Goal: Task Accomplishment & Management: Use online tool/utility

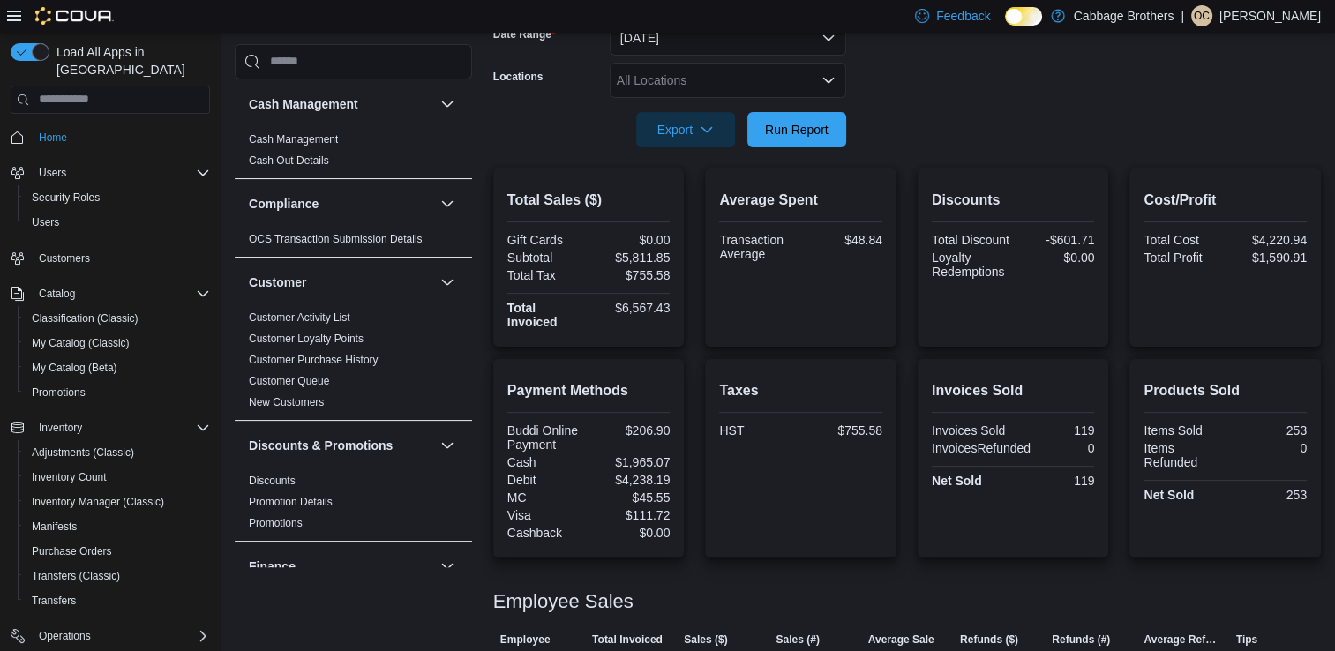
scroll to position [167, 0]
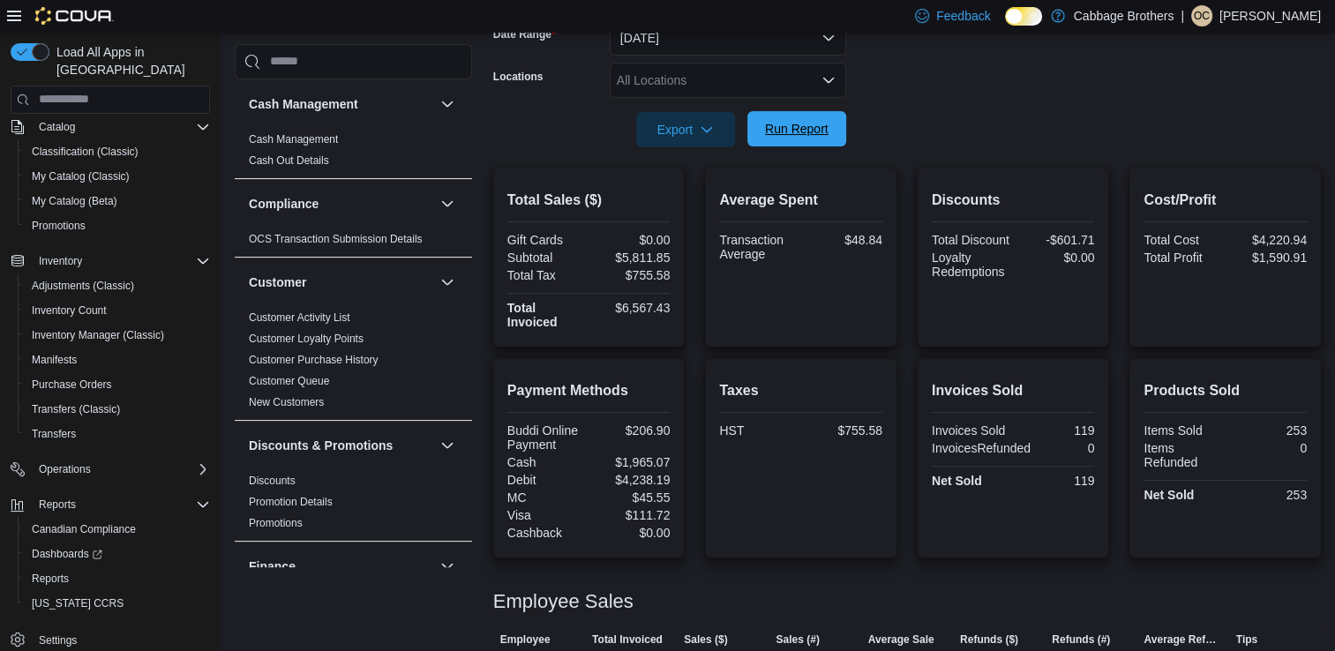
click at [781, 135] on span "Run Report" at bounding box center [797, 129] width 64 height 18
click at [780, 124] on span "Run Report" at bounding box center [797, 129] width 64 height 18
click at [791, 115] on span "Run Report" at bounding box center [797, 128] width 78 height 35
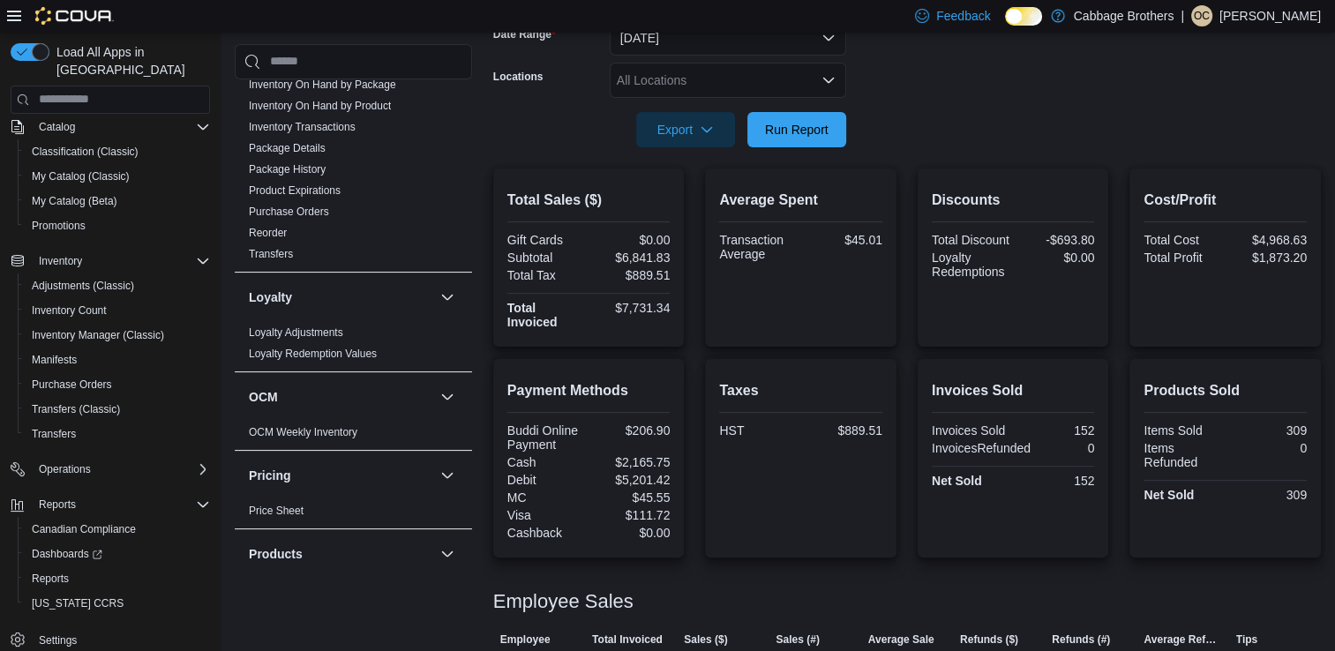
scroll to position [679, 0]
click at [261, 236] on link "Reorder" at bounding box center [268, 234] width 38 height 12
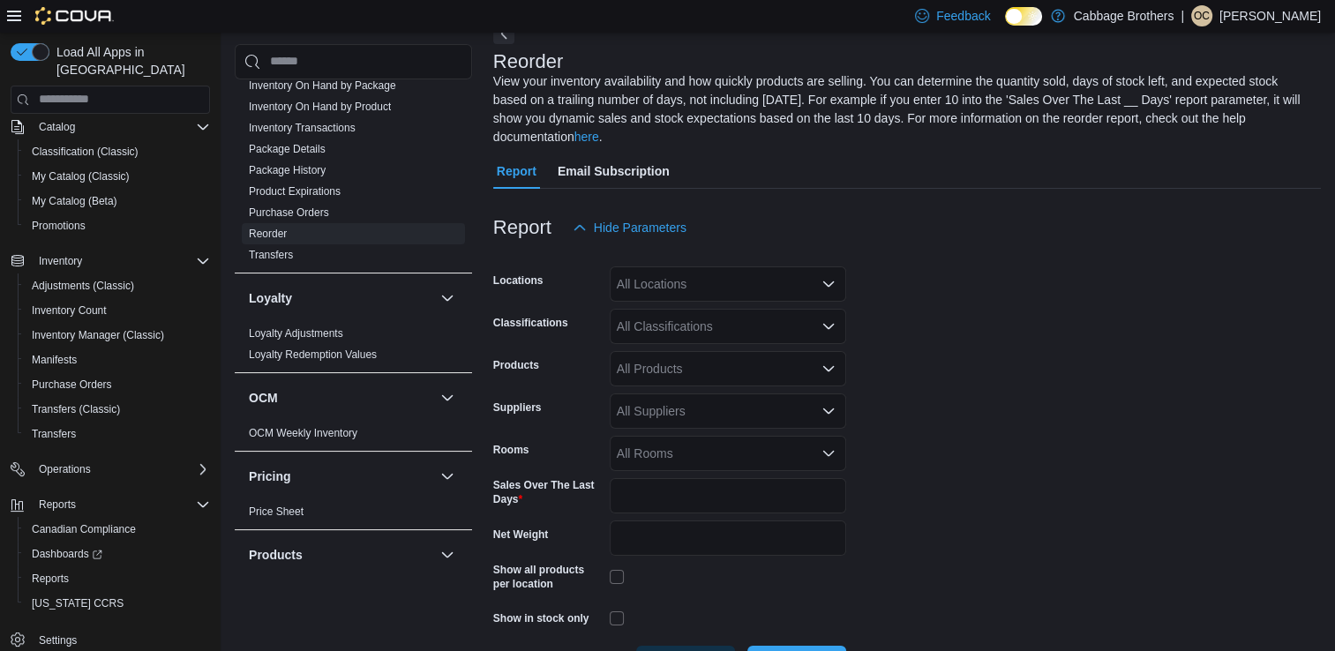
scroll to position [78, 0]
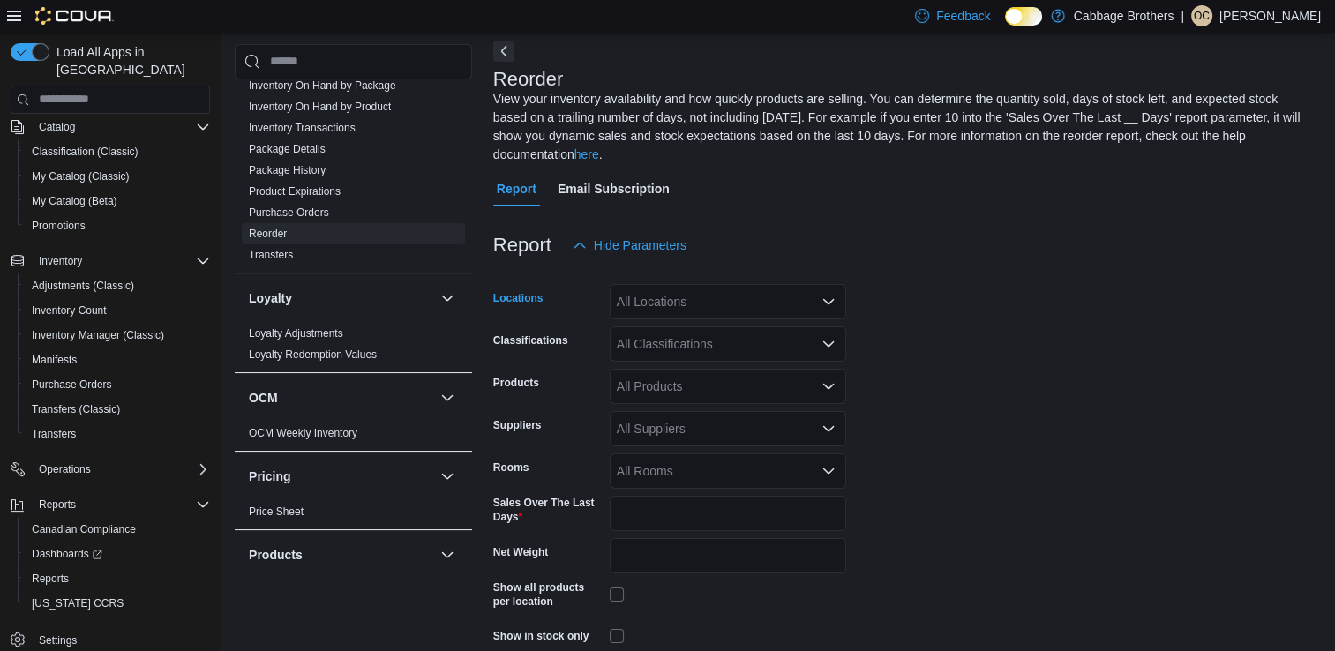
click at [687, 284] on div "All Locations" at bounding box center [728, 301] width 236 height 35
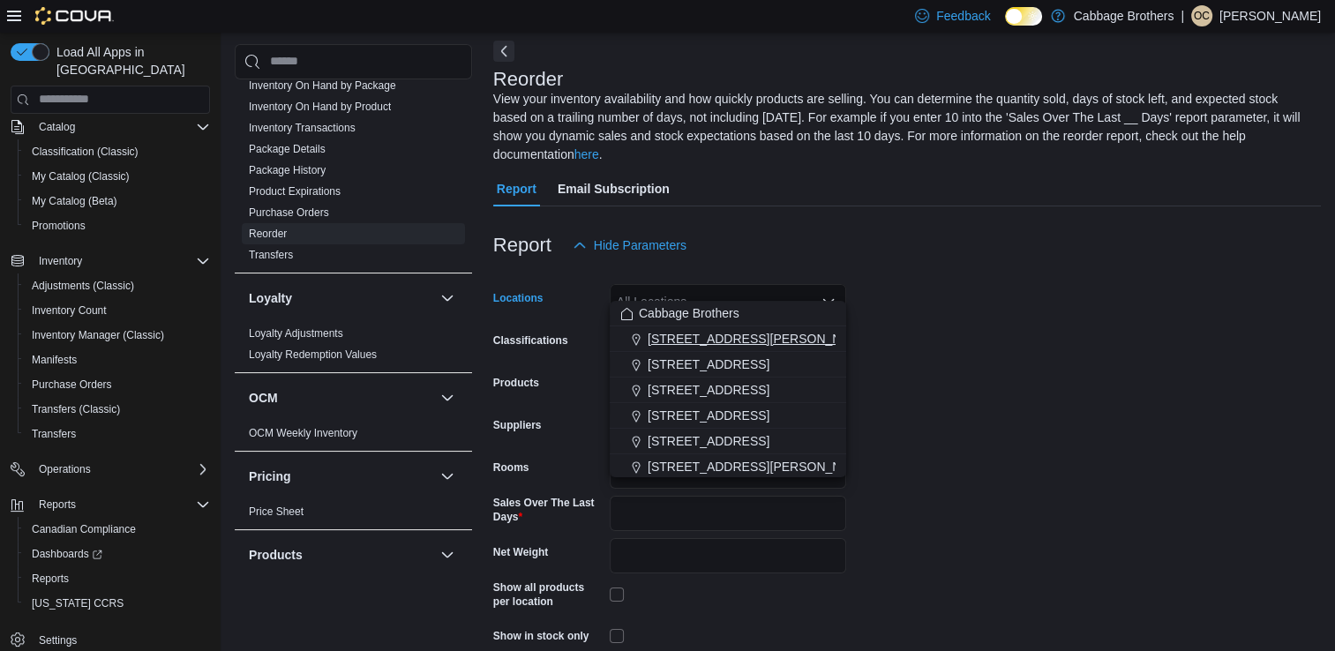
click at [705, 341] on span "[STREET_ADDRESS][PERSON_NAME]" at bounding box center [760, 339] width 224 height 18
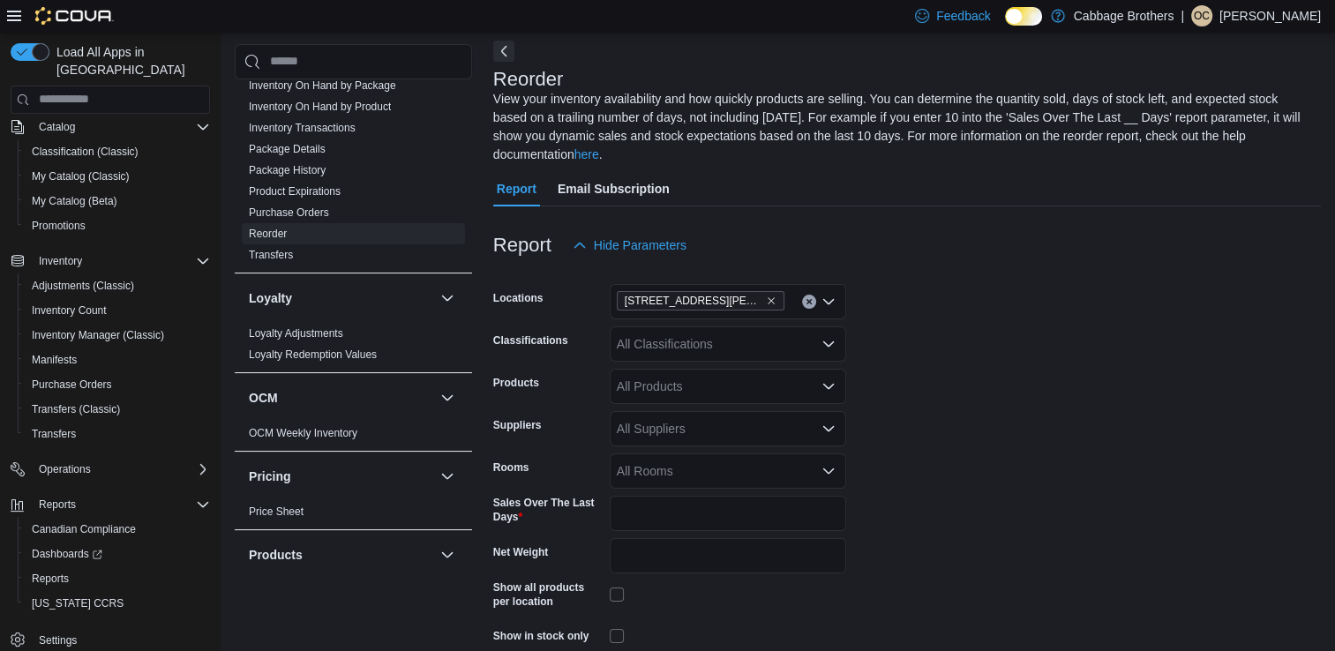
click at [903, 359] on form "Locations [STREET_ADDRESS][PERSON_NAME] Classifications All Classifications Pro…" at bounding box center [907, 481] width 828 height 436
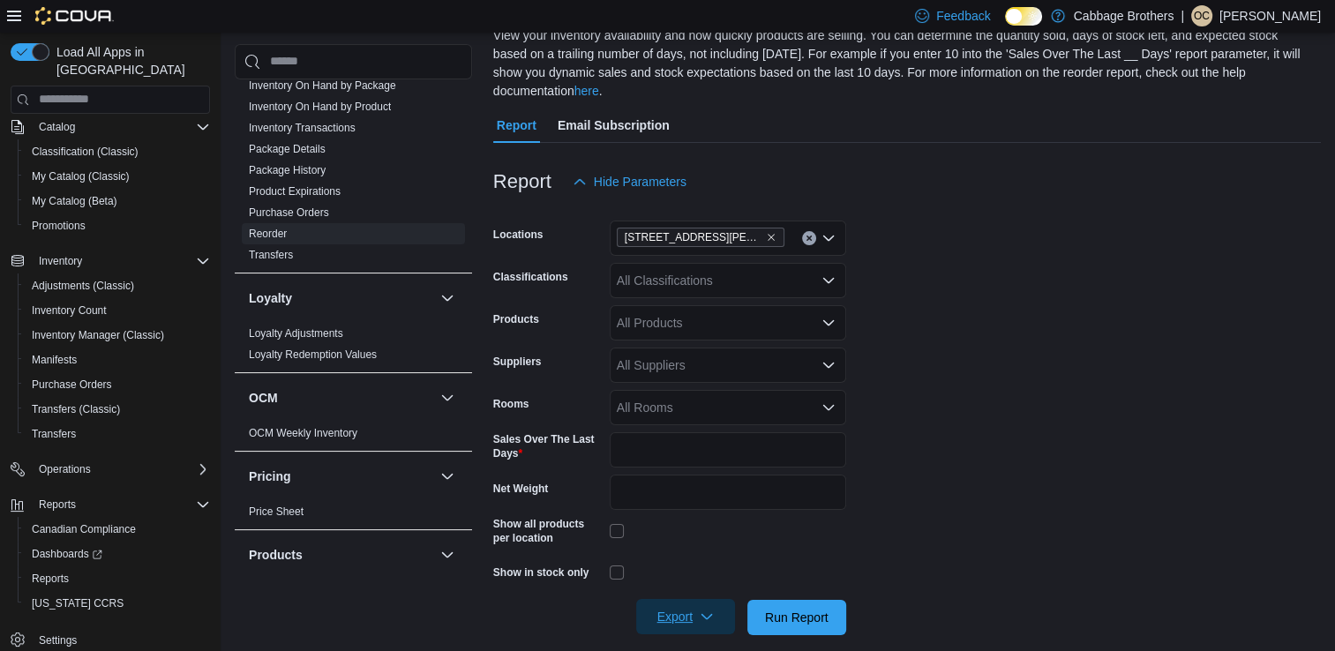
click at [709, 599] on span "Export" at bounding box center [686, 616] width 78 height 35
click at [698, 535] on button "Export to Csv" at bounding box center [688, 526] width 101 height 35
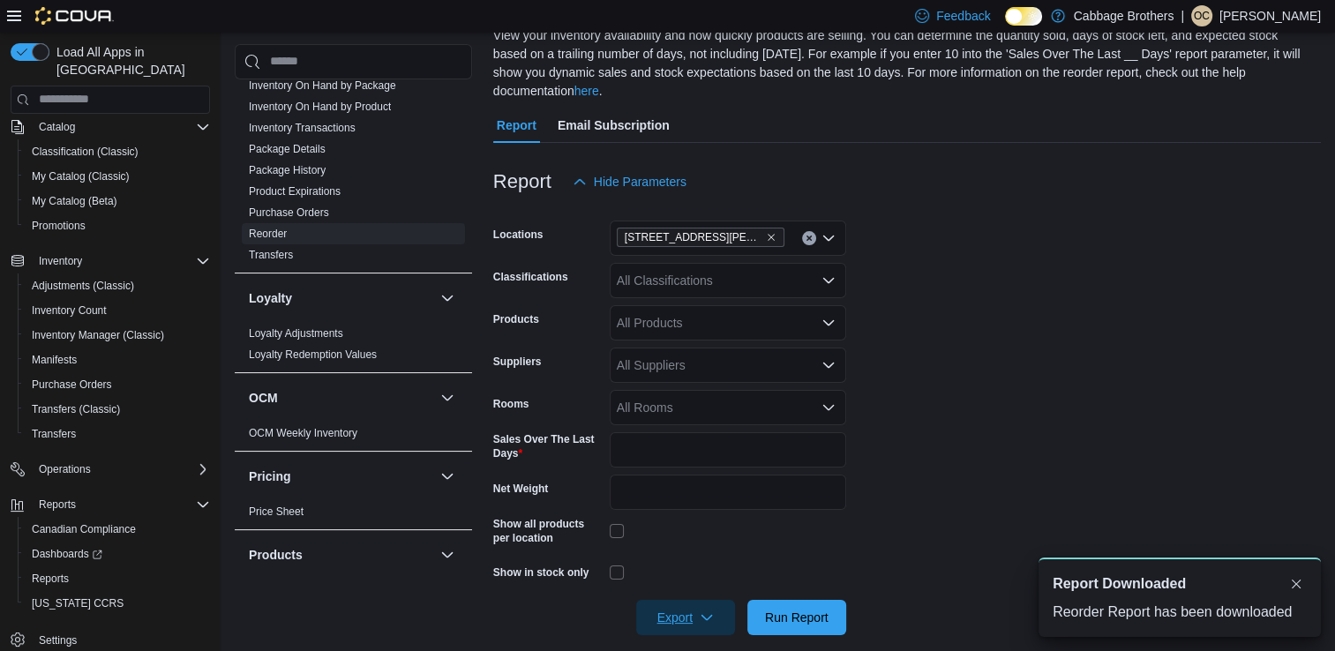
scroll to position [0, 0]
